Goal: Information Seeking & Learning: Check status

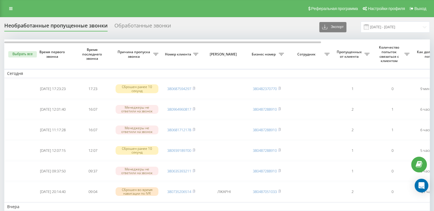
click at [138, 24] on div "Обработанные звонки" at bounding box center [143, 27] width 57 height 9
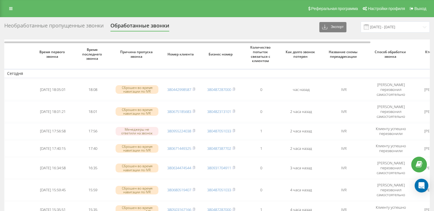
click at [69, 26] on div "Необработанные пропущенные звонки" at bounding box center [53, 27] width 99 height 9
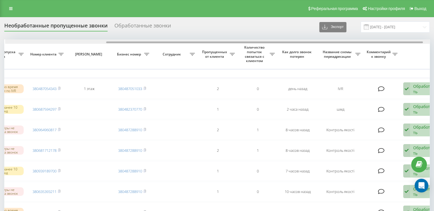
scroll to position [0, 141]
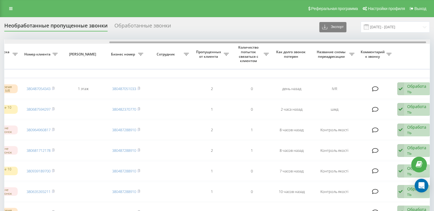
drag, startPoint x: 154, startPoint y: 43, endPoint x: 259, endPoint y: 41, distance: 105.1
click at [259, 41] on div at bounding box center [267, 42] width 317 height 2
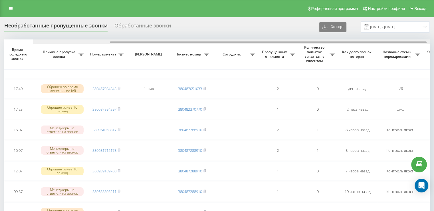
scroll to position [0, 0]
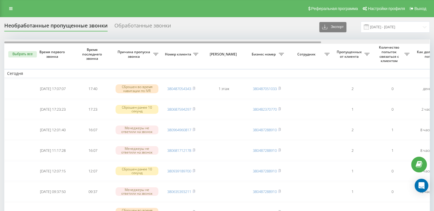
drag, startPoint x: 200, startPoint y: 43, endPoint x: 36, endPoint y: 38, distance: 164.8
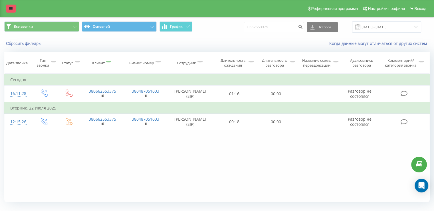
click at [12, 8] on icon at bounding box center [10, 9] width 3 height 4
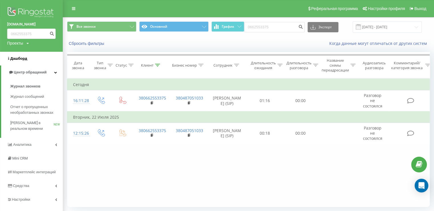
click at [13, 56] on span "Дашборд" at bounding box center [17, 59] width 20 height 6
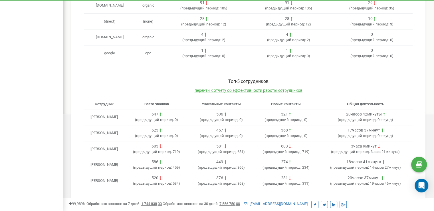
scroll to position [229, 0]
click at [242, 88] on span "перейти к отчету об эффективности работы сотрудников" at bounding box center [249, 90] width 108 height 5
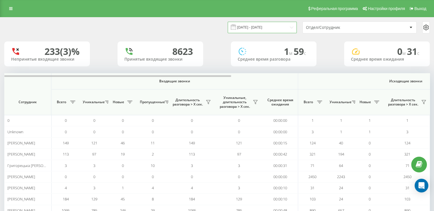
click at [289, 27] on input "[DATE] - [DATE]" at bounding box center [262, 27] width 69 height 11
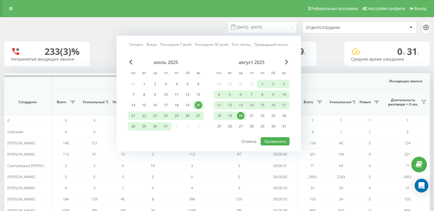
click at [241, 113] on div "20" at bounding box center [240, 115] width 7 height 7
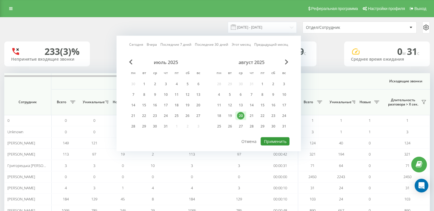
click at [279, 140] on button "Применить" at bounding box center [275, 141] width 29 height 8
type input "20.08.2025 - 20.08.2025"
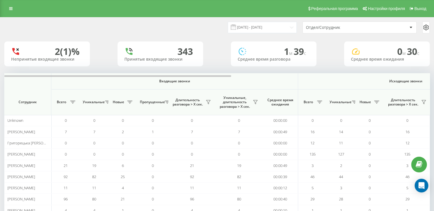
click at [410, 27] on icon at bounding box center [411, 28] width 3 height 2
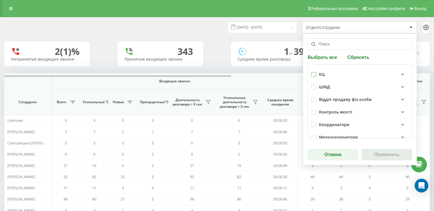
click at [312, 72] on label at bounding box center [314, 72] width 5 height 0
checkbox input "true"
click at [383, 152] on button "Применить" at bounding box center [387, 154] width 51 height 11
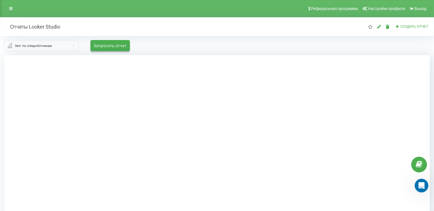
click at [71, 46] on input "text" at bounding box center [42, 45] width 74 height 10
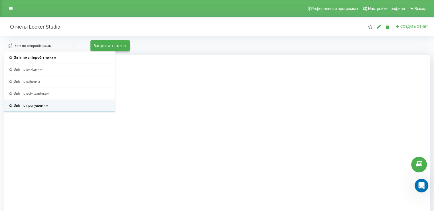
click at [55, 107] on div "Звіт по пропущеним" at bounding box center [60, 105] width 102 height 5
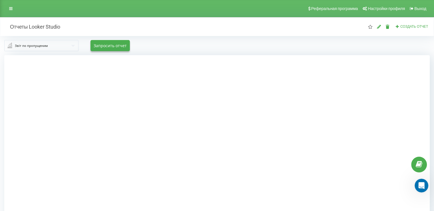
click at [73, 45] on input "text" at bounding box center [42, 45] width 74 height 10
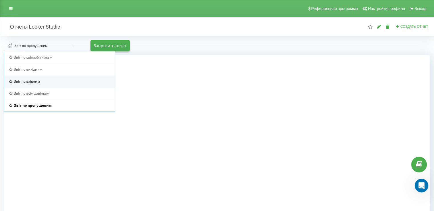
click at [35, 79] on span "Звіт по вхідним" at bounding box center [27, 81] width 26 height 5
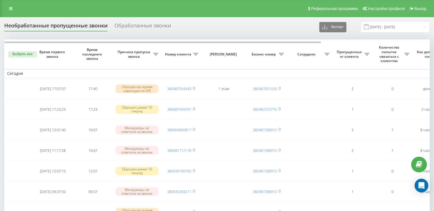
click at [122, 28] on div "Обработанные звонки" at bounding box center [143, 27] width 57 height 9
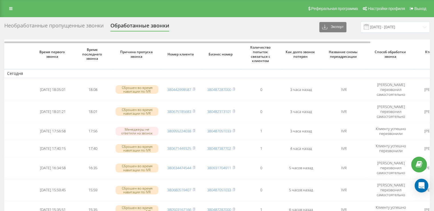
click at [90, 27] on div "Необработанные пропущенные звонки" at bounding box center [53, 27] width 99 height 9
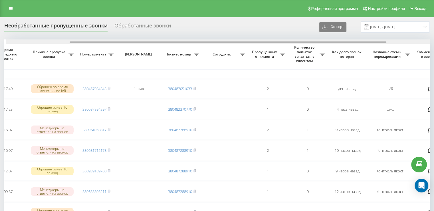
scroll to position [0, 86]
drag, startPoint x: 208, startPoint y: 43, endPoint x: 273, endPoint y: 43, distance: 64.3
click at [273, 43] on div at bounding box center [227, 42] width 317 height 2
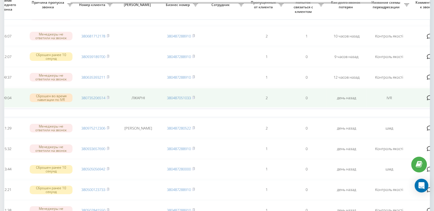
scroll to position [0, 0]
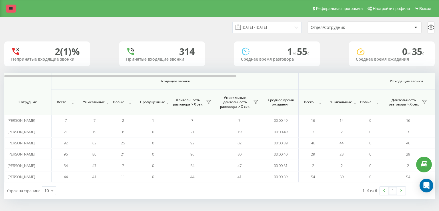
click at [11, 7] on icon at bounding box center [10, 9] width 3 height 4
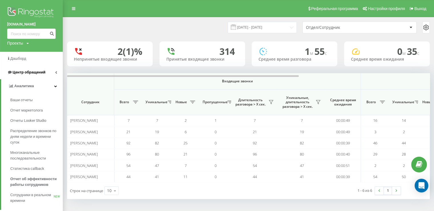
click at [23, 73] on span "Центр обращений" at bounding box center [29, 72] width 33 height 4
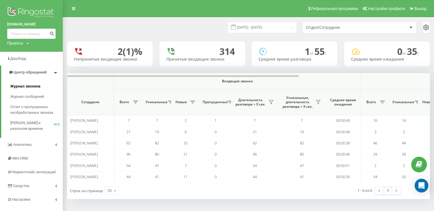
click at [23, 85] on span "Журнал звонков" at bounding box center [25, 86] width 30 height 6
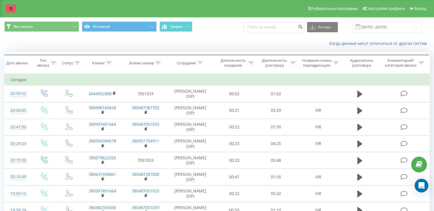
click at [10, 9] on icon at bounding box center [10, 9] width 3 height 4
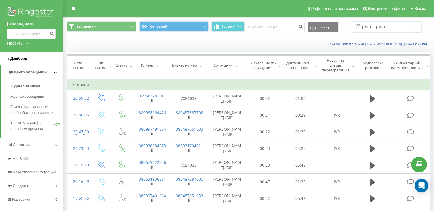
click at [15, 56] on span "Дашборд" at bounding box center [18, 58] width 17 height 4
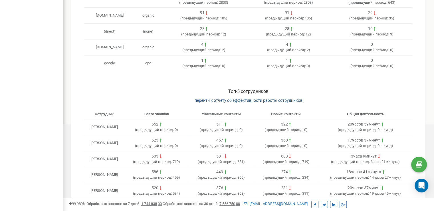
scroll to position [229, 0]
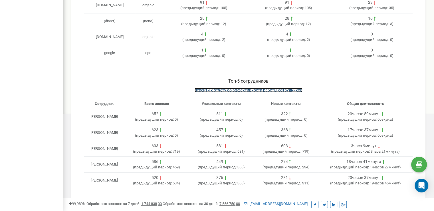
click at [218, 89] on span "перейти к отчету об эффективности работы сотрудников" at bounding box center [249, 90] width 108 height 5
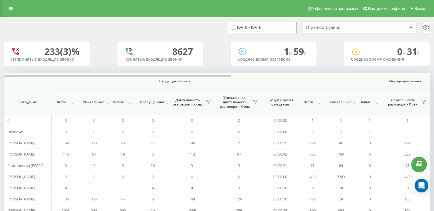
click at [289, 29] on input "[DATE] - [DATE]" at bounding box center [262, 27] width 69 height 11
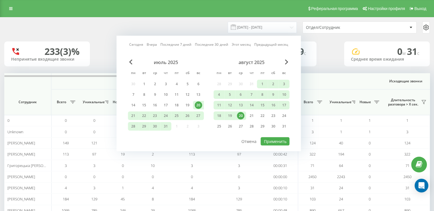
click at [244, 113] on div "20" at bounding box center [240, 115] width 7 height 7
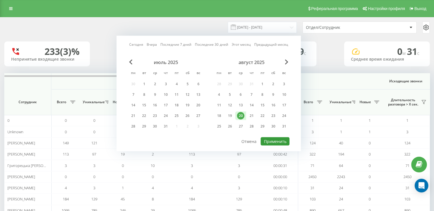
click at [271, 138] on button "Применить" at bounding box center [275, 141] width 29 height 8
type input "20.08.2025 - 20.08.2025"
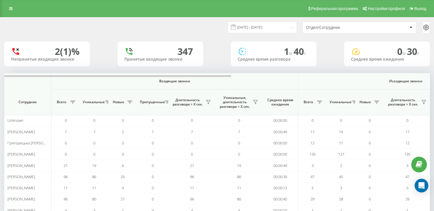
click at [409, 28] on div at bounding box center [411, 27] width 7 height 7
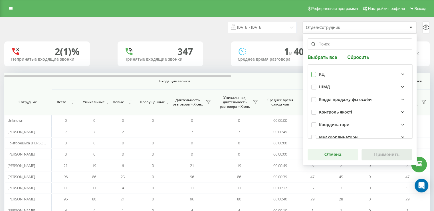
click at [314, 72] on label at bounding box center [314, 72] width 5 height 0
checkbox input "true"
click at [378, 156] on button "Применить" at bounding box center [387, 154] width 51 height 11
